Goal: Task Accomplishment & Management: Use online tool/utility

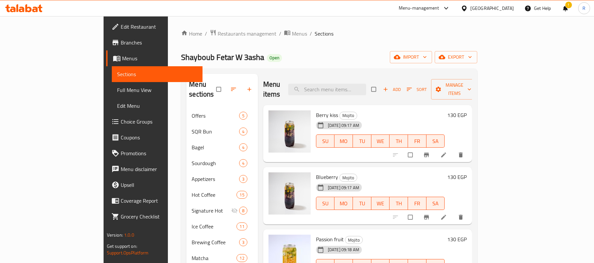
scroll to position [220, 0]
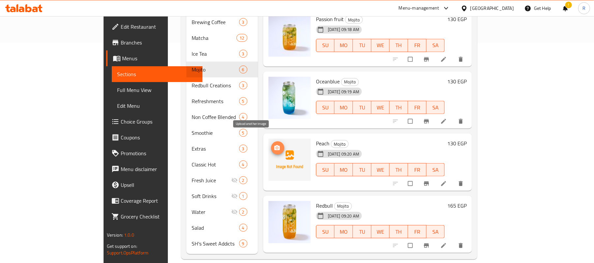
click at [274, 145] on icon "upload picture" at bounding box center [277, 147] width 6 height 5
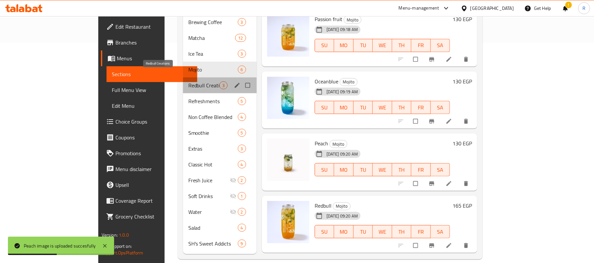
click at [188, 81] on span "Redbull Creations" at bounding box center [203, 85] width 31 height 8
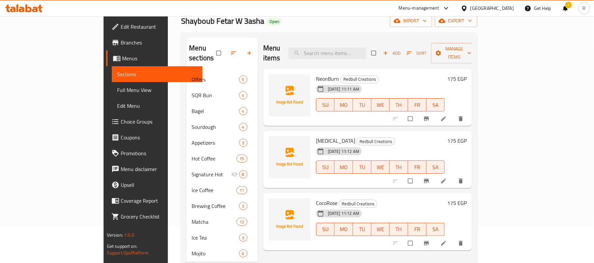
scroll to position [37, 0]
click at [271, 76] on button "upload picture" at bounding box center [277, 82] width 13 height 13
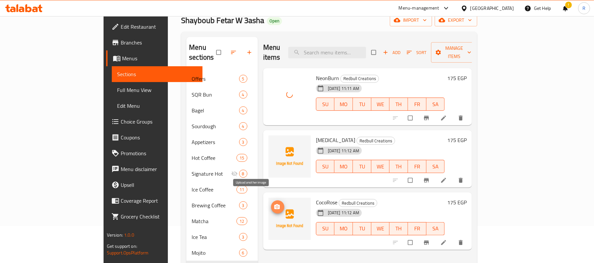
click at [274, 204] on icon "upload picture" at bounding box center [277, 207] width 7 height 7
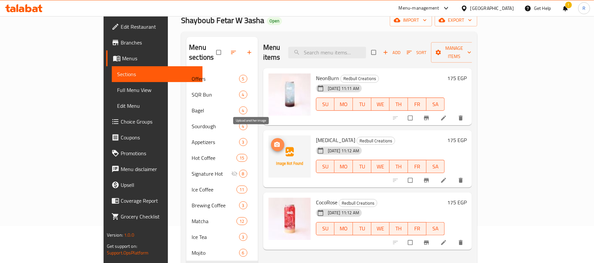
click at [271, 138] on button "upload picture" at bounding box center [277, 144] width 13 height 13
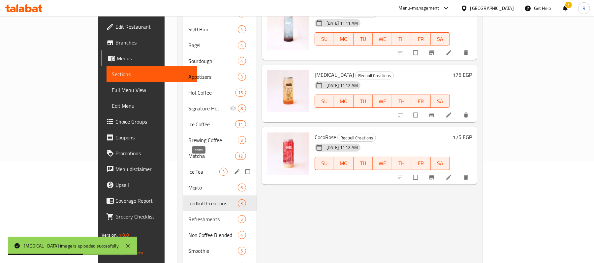
scroll to position [123, 0]
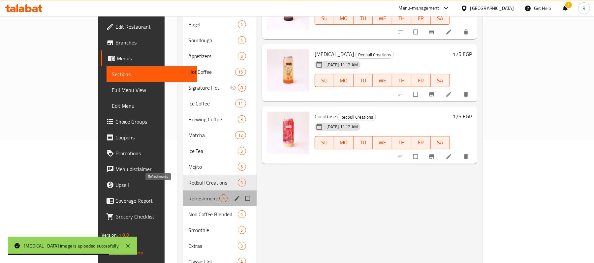
click at [188, 195] on span "Refreshments" at bounding box center [203, 199] width 31 height 8
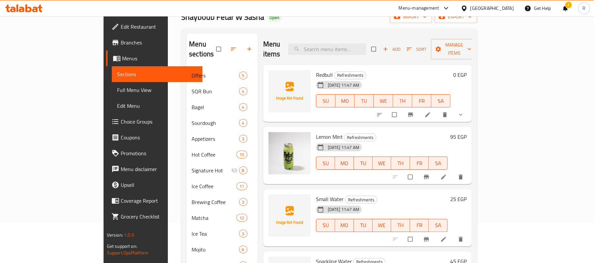
scroll to position [40, 0]
click at [274, 77] on icon "upload picture" at bounding box center [277, 79] width 6 height 5
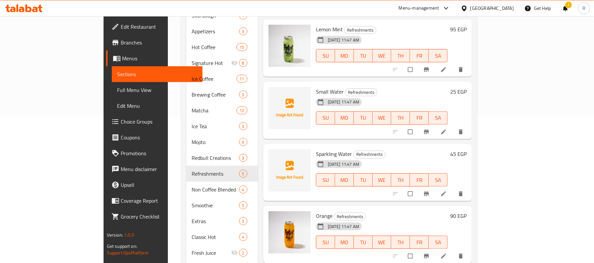
scroll to position [154, 0]
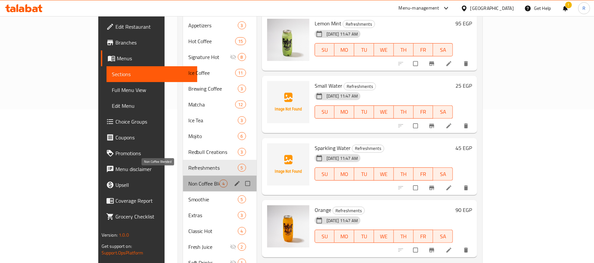
click at [188, 180] on span "Non Coffee Blended" at bounding box center [203, 184] width 31 height 8
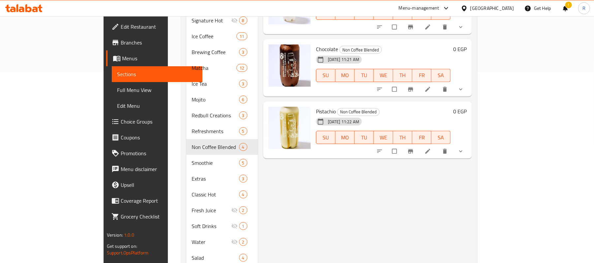
scroll to position [191, 0]
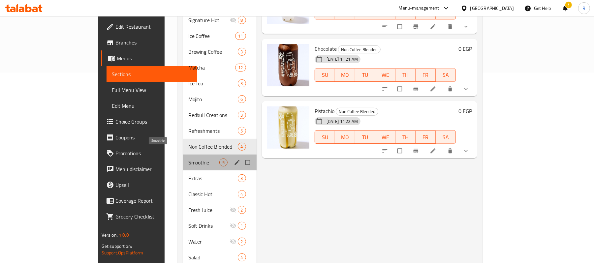
click at [188, 159] on span "Smoothie" at bounding box center [203, 163] width 31 height 8
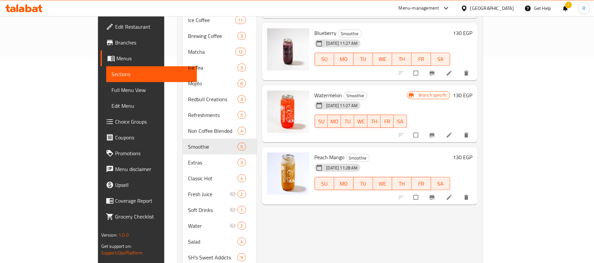
scroll to position [207, 0]
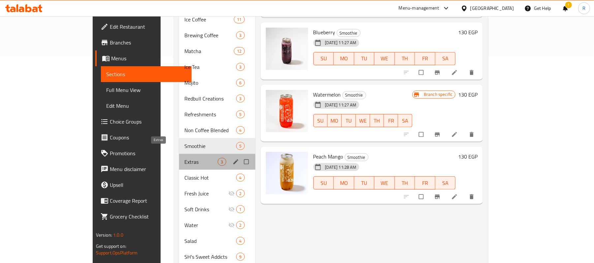
click at [184, 158] on span "Extras" at bounding box center [200, 162] width 33 height 8
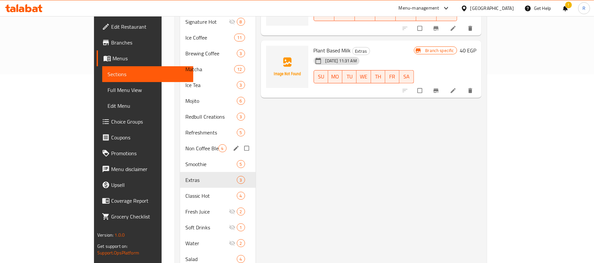
scroll to position [190, 0]
click at [185, 191] on span "Classic Hot" at bounding box center [201, 195] width 33 height 8
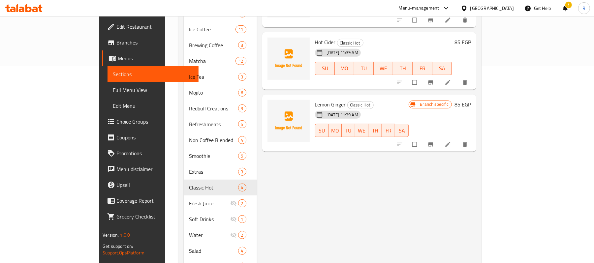
scroll to position [220, 0]
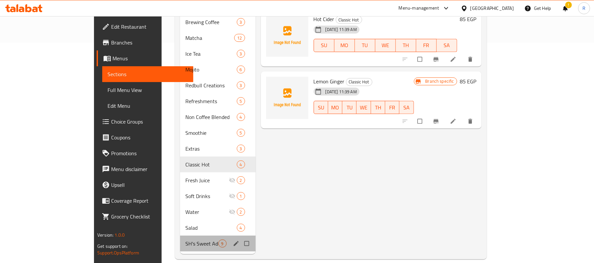
click at [180, 240] on div "SH's Sweet Addicts 9" at bounding box center [217, 244] width 75 height 16
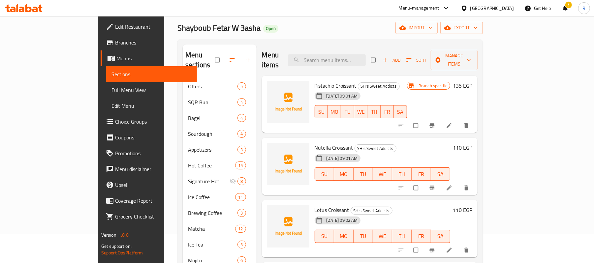
scroll to position [30, 0]
click at [270, 83] on button "upload picture" at bounding box center [276, 89] width 13 height 13
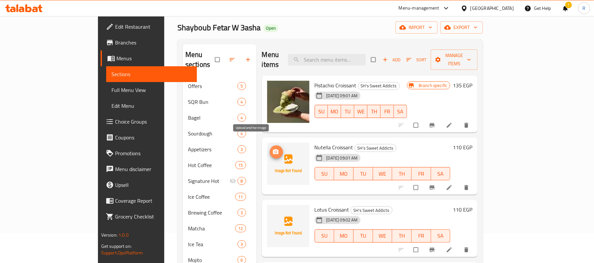
click at [270, 148] on button "upload picture" at bounding box center [276, 151] width 13 height 13
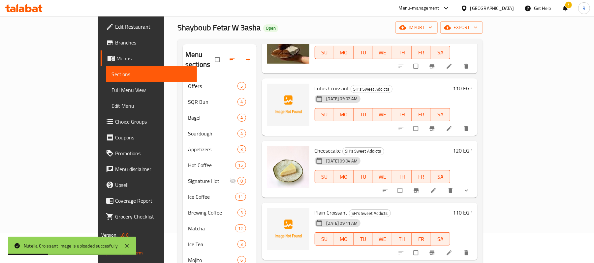
scroll to position [122, 0]
